Goal: Transaction & Acquisition: Book appointment/travel/reservation

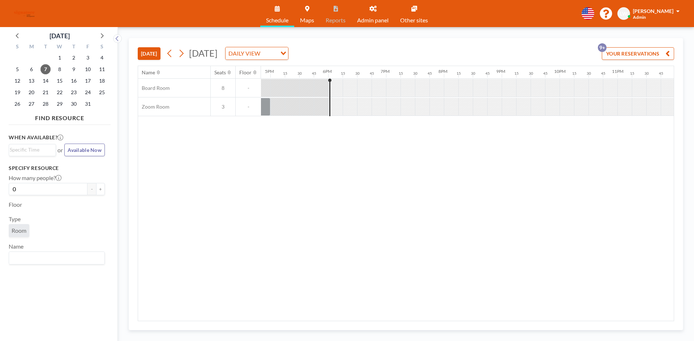
scroll to position [0, 975]
click at [89, 103] on span "31" at bounding box center [88, 104] width 10 height 10
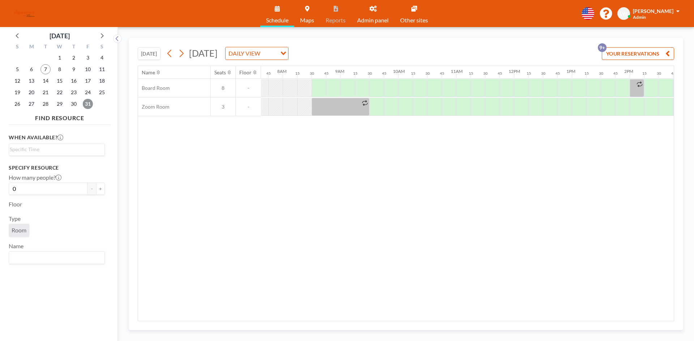
scroll to position [0, 448]
click at [368, 84] on div at bounding box center [369, 88] width 14 height 18
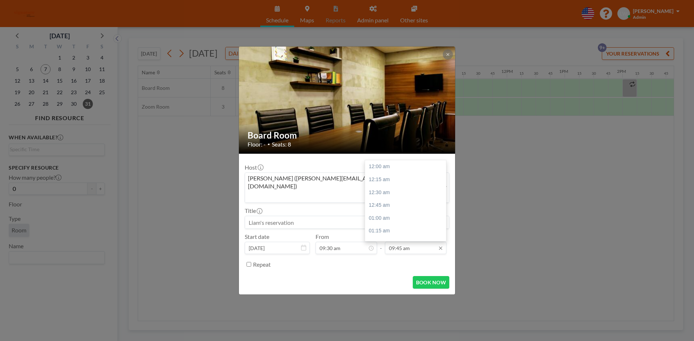
scroll to position [501, 0]
click at [428, 242] on input "09:45 am" at bounding box center [415, 248] width 61 height 12
click at [404, 199] on div "10:30 am" at bounding box center [407, 205] width 85 height 13
type input "10:30 am"
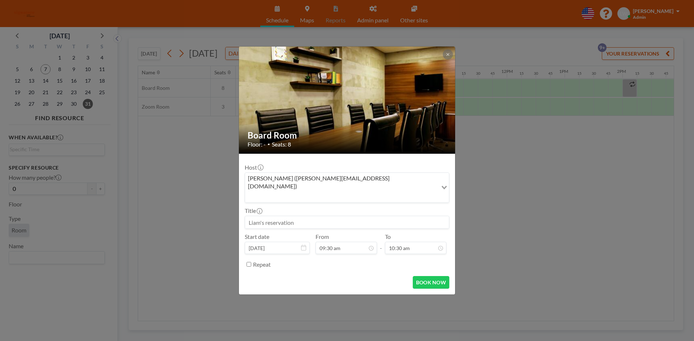
click at [303, 216] on input at bounding box center [347, 222] width 204 height 12
type input "Drabs Monthly"
click at [431, 276] on button "BOOK NOW" at bounding box center [431, 282] width 36 height 13
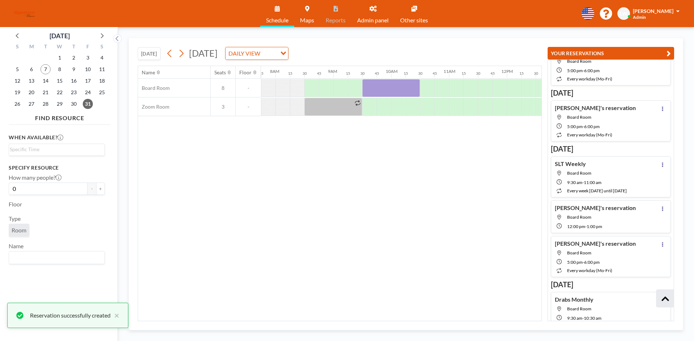
scroll to position [258, 0]
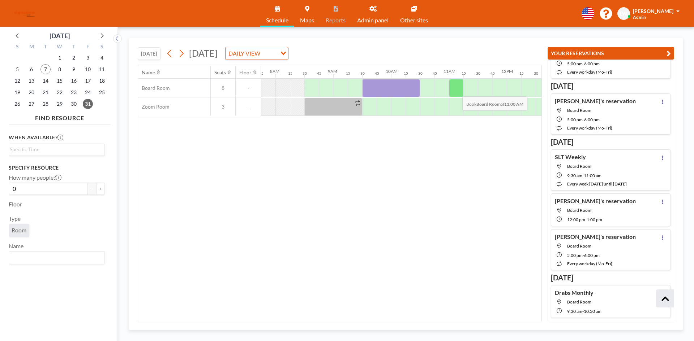
click at [456, 91] on div at bounding box center [456, 88] width 14 height 18
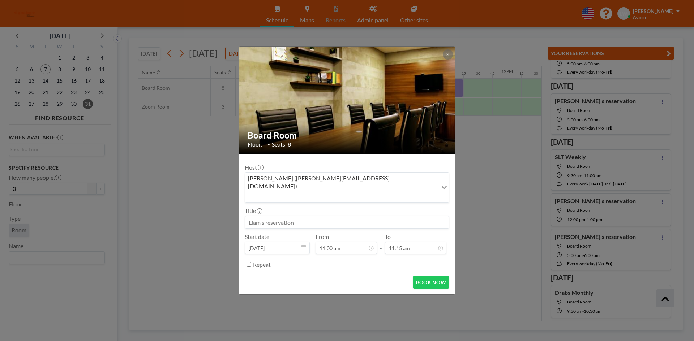
click at [360, 216] on input at bounding box center [347, 222] width 204 height 12
type input "[PERSON_NAME] Monthly"
click at [423, 242] on input "11:15 am" at bounding box center [415, 248] width 61 height 12
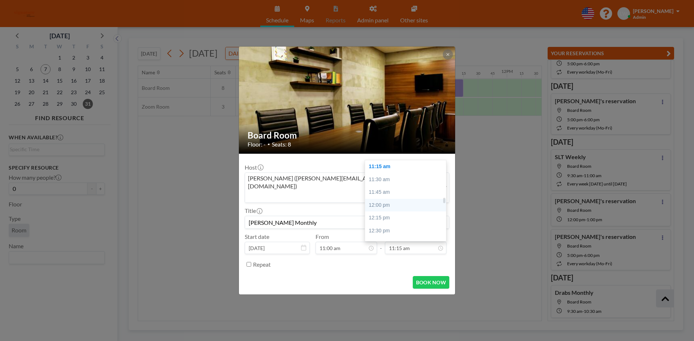
click at [383, 199] on div "12:00 pm" at bounding box center [407, 205] width 85 height 13
type input "12:00 pm"
click at [426, 276] on button "BOOK NOW" at bounding box center [431, 282] width 36 height 13
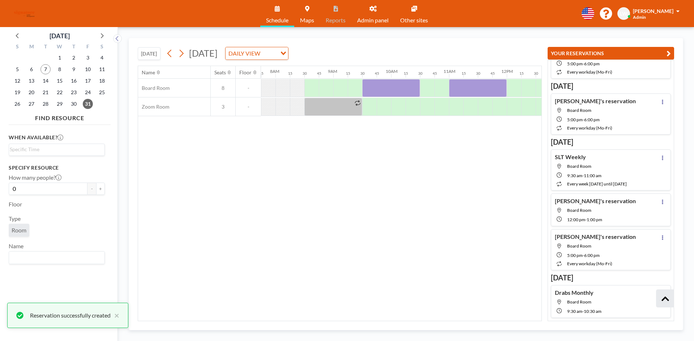
drag, startPoint x: 343, startPoint y: 317, endPoint x: 380, endPoint y: 319, distance: 37.3
click at [380, 319] on div "Name Seats Floor 12AM 15 30 45 1AM 15 30 45 2AM 15 30 45 3AM 15 30 45 4AM 15 30…" at bounding box center [339, 193] width 403 height 255
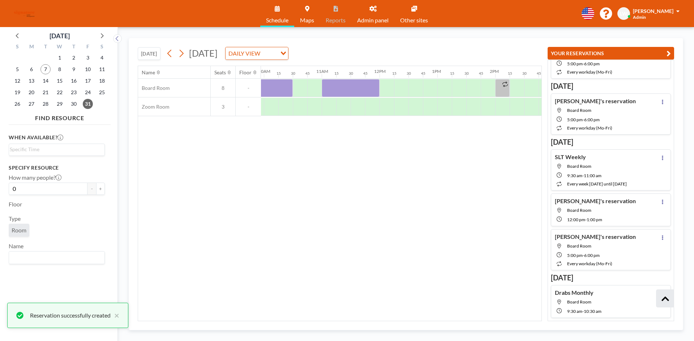
scroll to position [0, 601]
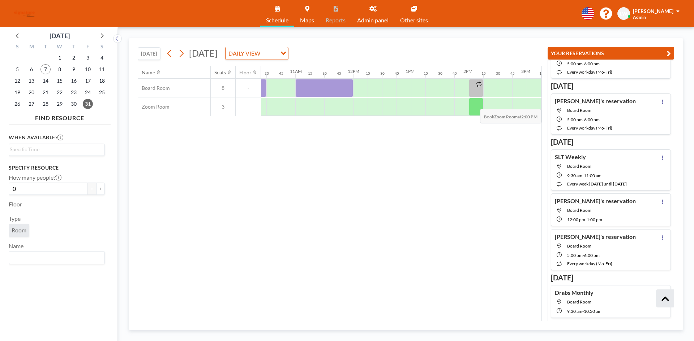
click at [475, 104] on div at bounding box center [476, 107] width 14 height 18
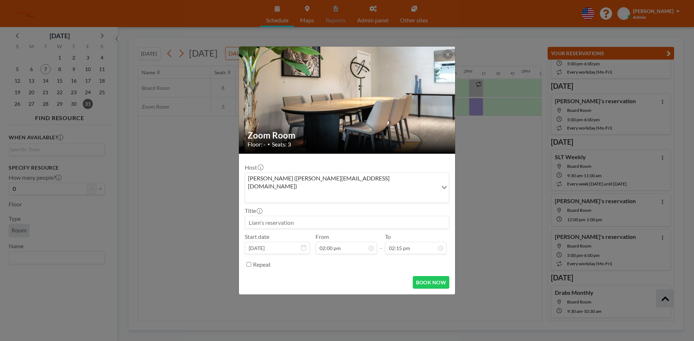
click at [367, 216] on input at bounding box center [347, 222] width 204 height 12
type input "Daniela Monthly"
click at [413, 242] on input "02:15 pm" at bounding box center [415, 248] width 61 height 12
click at [384, 200] on div "03:00 pm" at bounding box center [407, 205] width 85 height 13
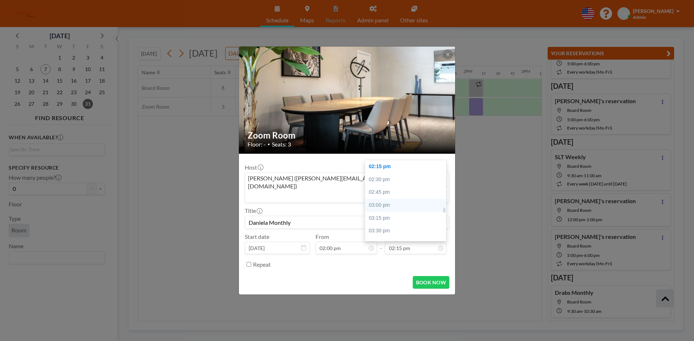
type input "03:00 pm"
click at [424, 276] on button "BOOK NOW" at bounding box center [431, 282] width 36 height 13
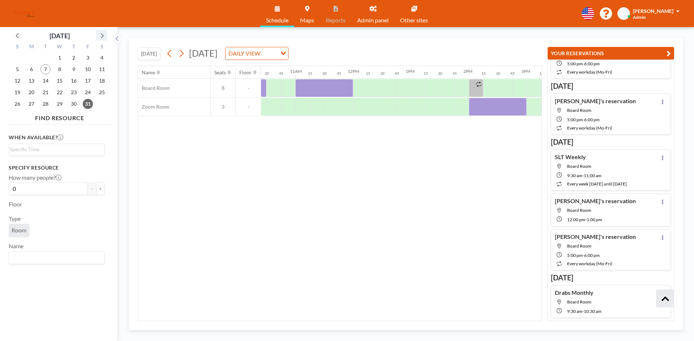
click at [104, 34] on icon at bounding box center [101, 35] width 9 height 9
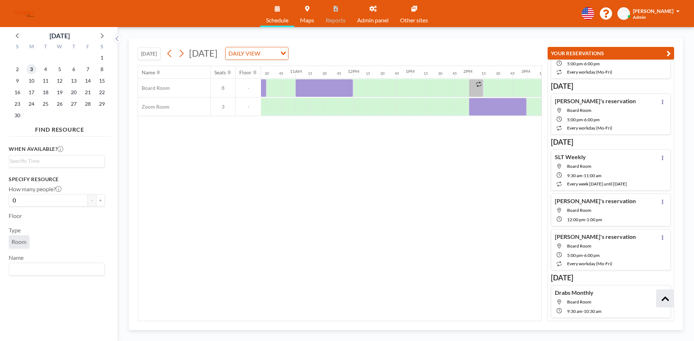
click at [33, 70] on span "3" at bounding box center [31, 69] width 10 height 10
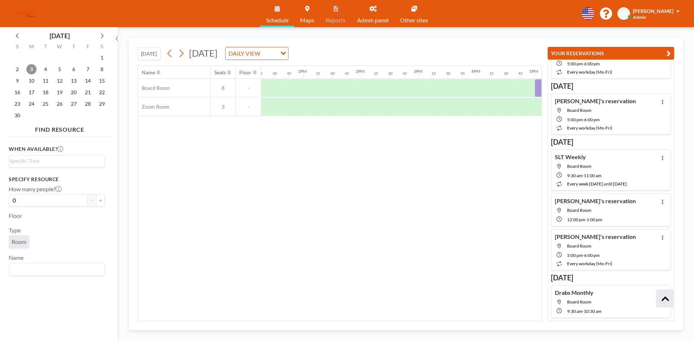
scroll to position [0, 716]
click at [418, 90] on div at bounding box center [418, 88] width 14 height 18
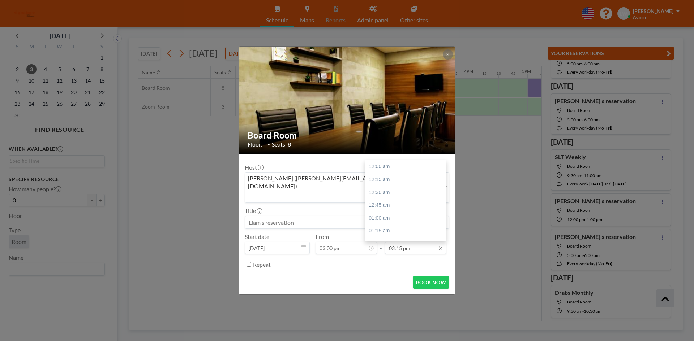
scroll to position [784, 0]
click at [399, 242] on input "03:15 pm" at bounding box center [415, 248] width 61 height 12
click at [386, 199] on div "04:00 pm" at bounding box center [407, 205] width 85 height 13
type input "04:00 pm"
click at [346, 216] on input at bounding box center [347, 222] width 204 height 12
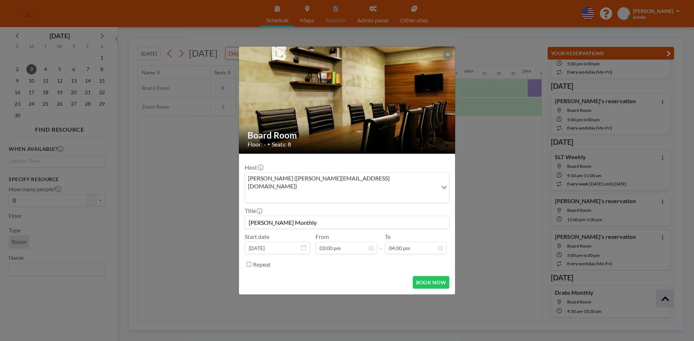
type input "[PERSON_NAME] Monthly"
click at [423, 276] on button "BOOK NOW" at bounding box center [431, 282] width 36 height 13
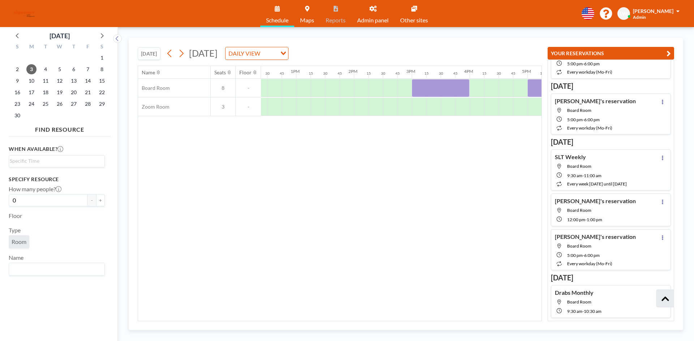
scroll to position [0, 857]
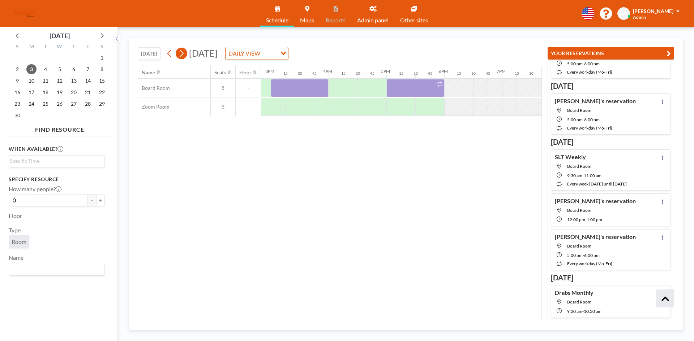
click at [184, 53] on icon at bounding box center [182, 54] width 4 height 8
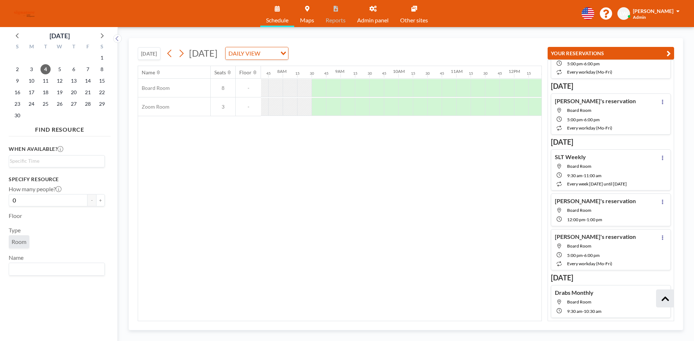
scroll to position [0, 448]
drag, startPoint x: 345, startPoint y: 317, endPoint x: 365, endPoint y: 319, distance: 19.7
click at [365, 319] on div "Name Seats Floor 12AM 15 30 45 1AM 15 30 45 2AM 15 30 45 3AM 15 30 45 4AM 15 30…" at bounding box center [339, 193] width 403 height 255
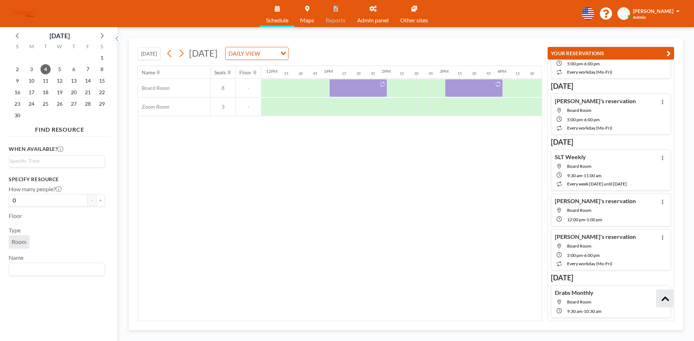
scroll to position [0, 686]
click at [442, 86] on div at bounding box center [435, 88] width 14 height 18
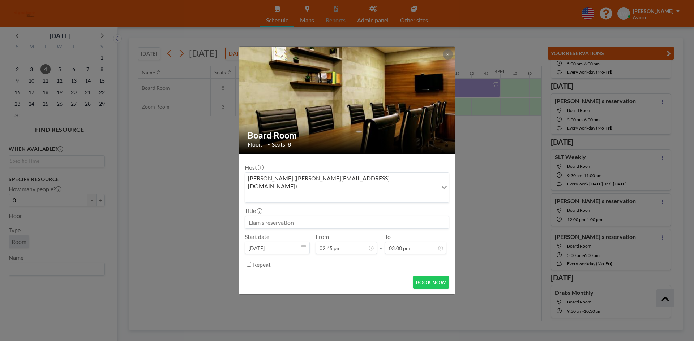
click at [349, 216] on input at bounding box center [347, 222] width 204 height 12
type input "[PERSON_NAME] Monthly"
click at [418, 276] on button "BOOK NOW" at bounding box center [431, 282] width 36 height 13
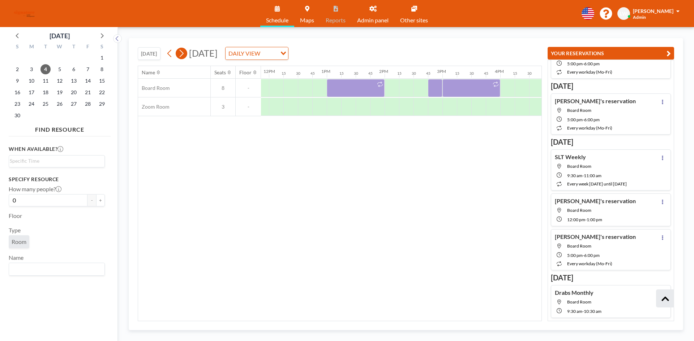
click at [185, 53] on icon at bounding box center [181, 53] width 7 height 11
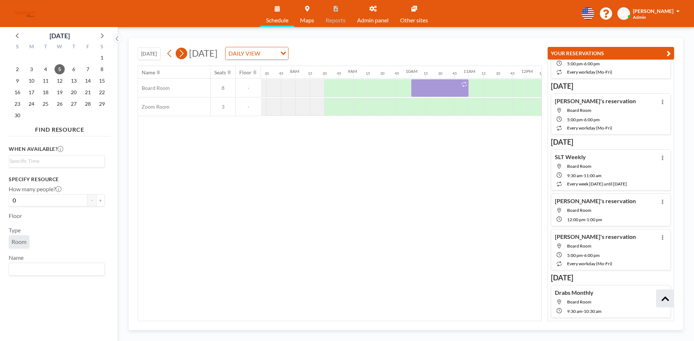
scroll to position [0, 448]
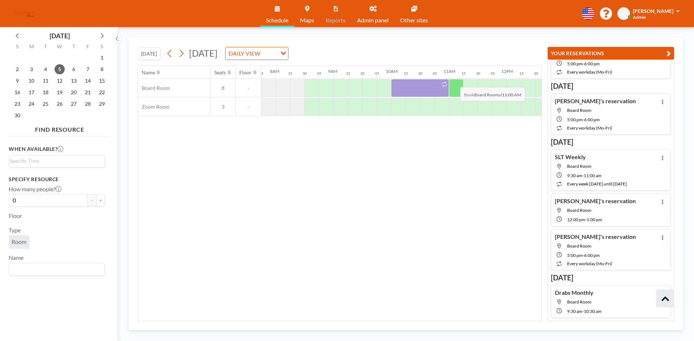
click at [454, 82] on div at bounding box center [456, 88] width 14 height 18
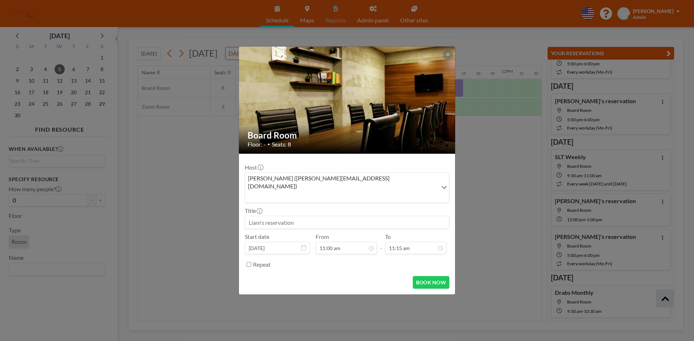
scroll to position [566, 0]
click at [425, 242] on input "11:15 am" at bounding box center [415, 248] width 61 height 12
click at [386, 199] on div "12:00 pm" at bounding box center [407, 205] width 85 height 13
type input "12:00 pm"
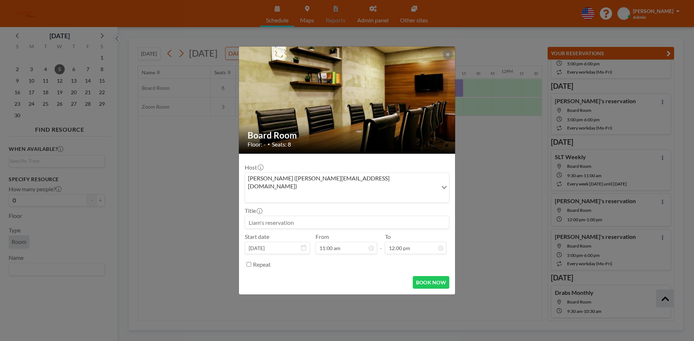
click at [319, 216] on input at bounding box center [347, 222] width 204 height 12
type input "[PERSON_NAME] Monthly"
click at [423, 276] on button "BOOK NOW" at bounding box center [431, 282] width 36 height 13
